Goal: Transaction & Acquisition: Purchase product/service

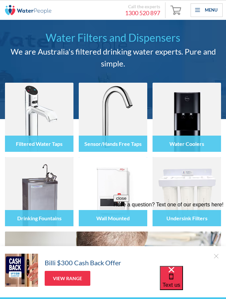
click at [204, 14] on div "Menu" at bounding box center [207, 10] width 32 height 14
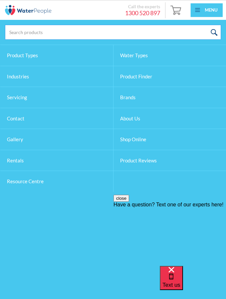
click at [143, 34] on input "search" at bounding box center [113, 32] width 216 height 15
type input "93701"
click at [214, 32] on input "submit" at bounding box center [214, 32] width 14 height 15
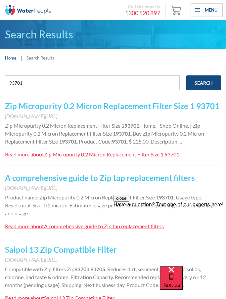
click at [81, 107] on link "Zip Micropurity 0.2 Micron Replacement Filter Size 1 93701" at bounding box center [112, 106] width 214 height 10
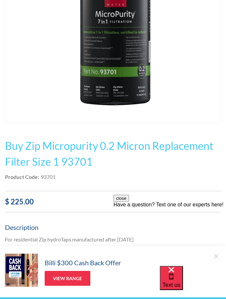
click at [123, 166] on h1 "Buy Zip Micropurity 0.2 Micron Replacement Filter Size 1 93701" at bounding box center [113, 154] width 216 height 32
